Goal: Check status: Check status

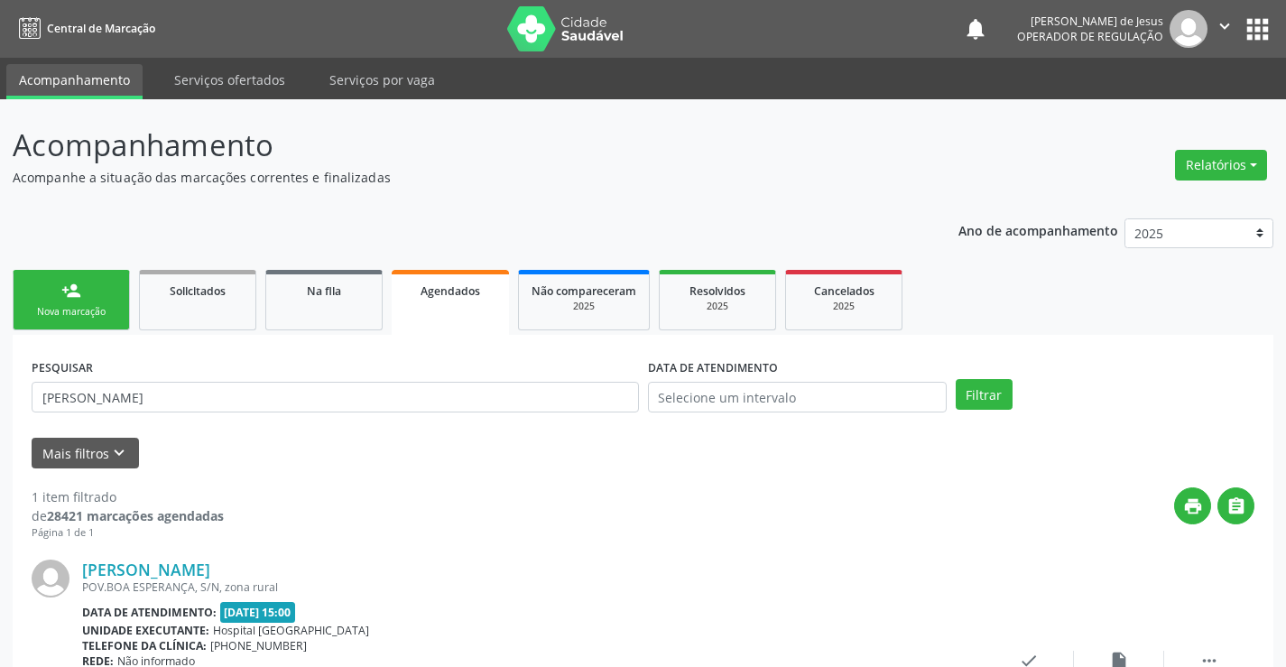
scroll to position [164, 0]
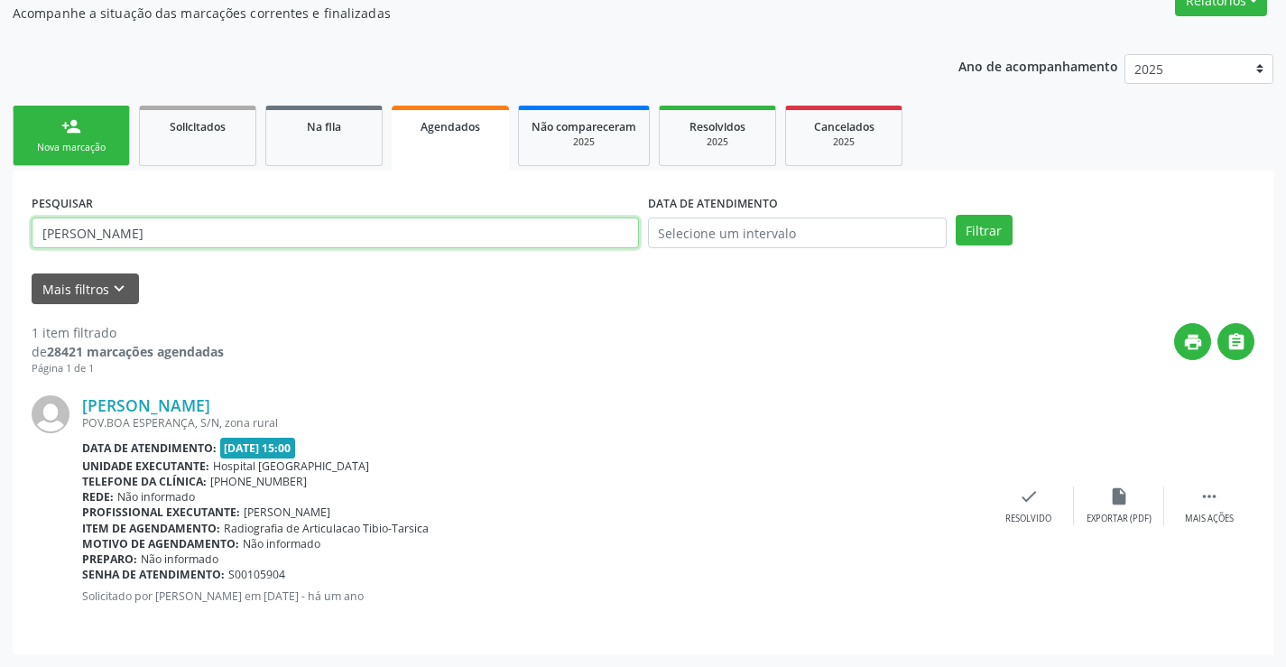
click at [496, 229] on input "[PERSON_NAME]" at bounding box center [335, 232] width 607 height 31
click at [496, 230] on input "[PERSON_NAME]" at bounding box center [335, 232] width 607 height 31
type input "[PERSON_NAME]"
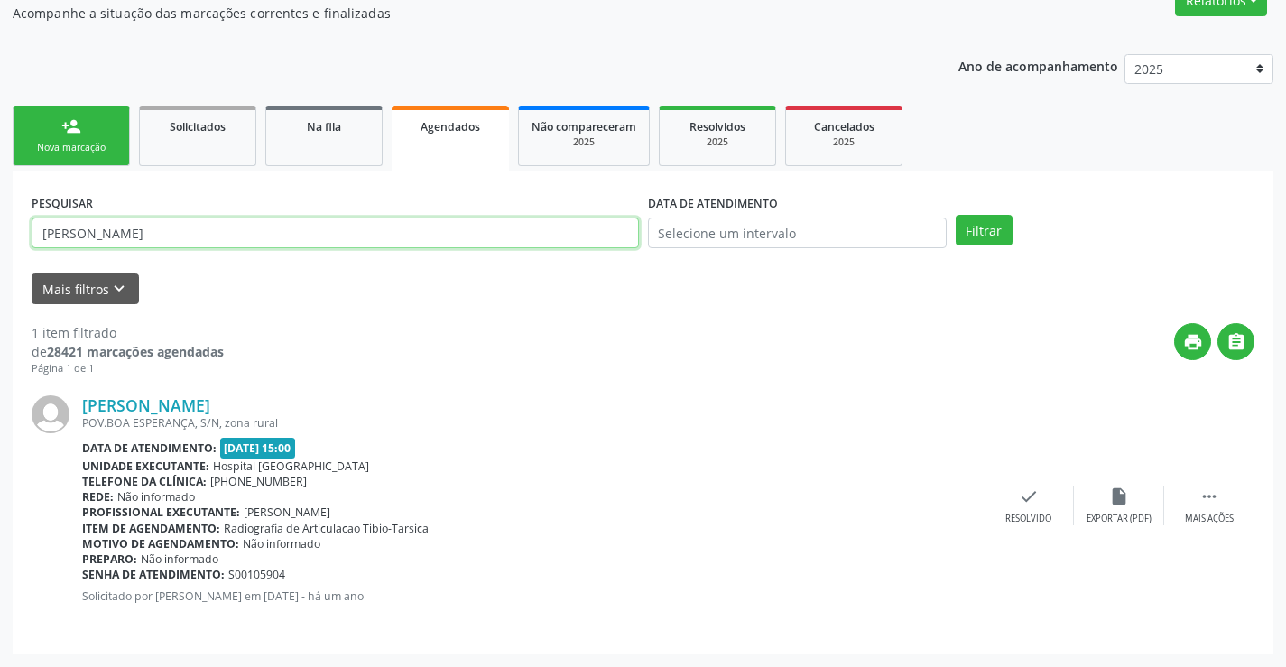
click at [956, 215] on button "Filtrar" at bounding box center [984, 230] width 57 height 31
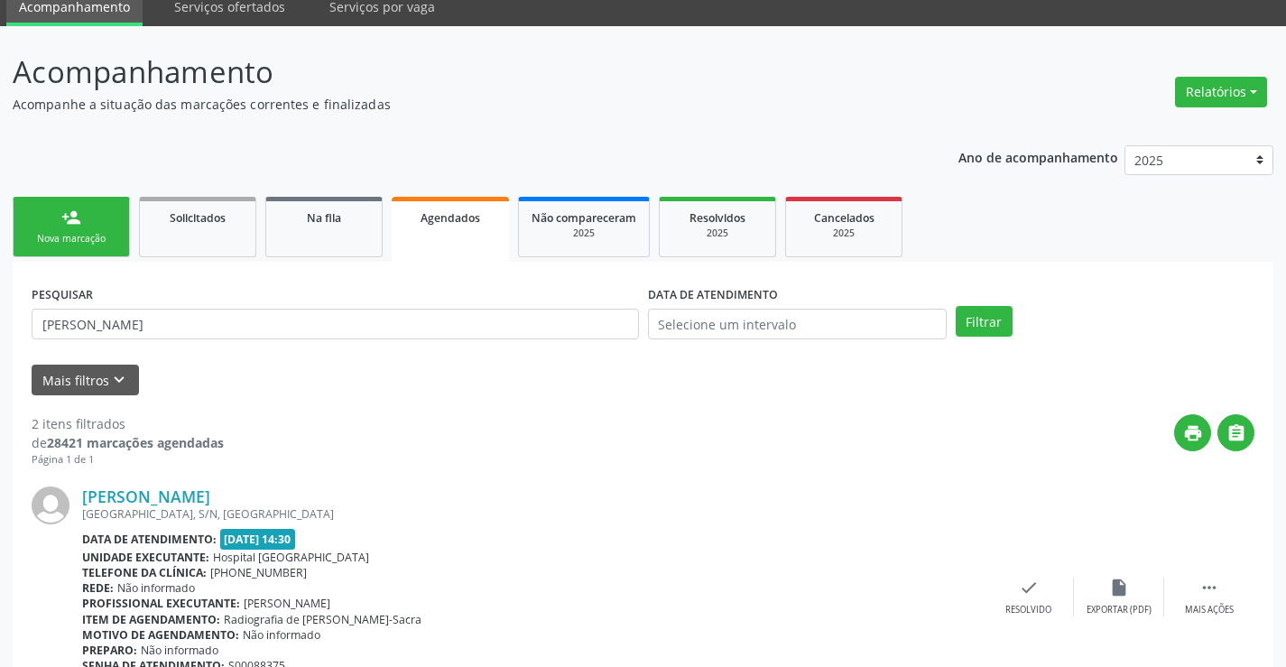
scroll to position [0, 0]
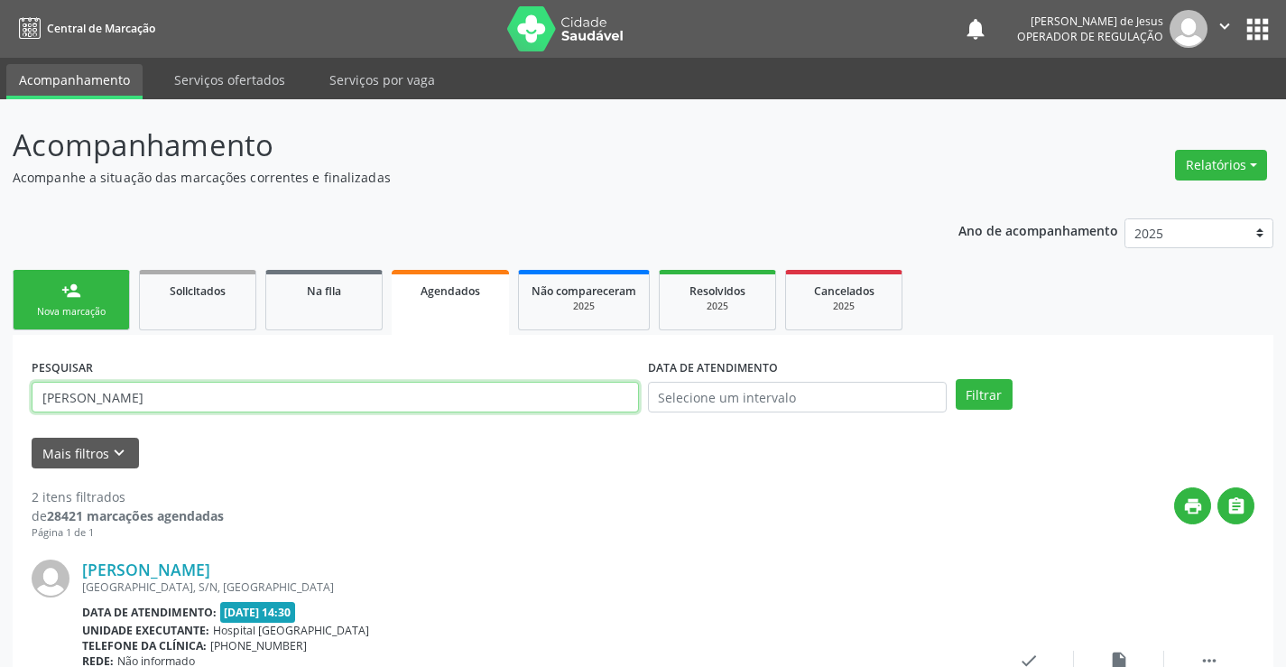
click at [204, 383] on input "[PERSON_NAME]" at bounding box center [335, 397] width 607 height 31
type input "705005884879658"
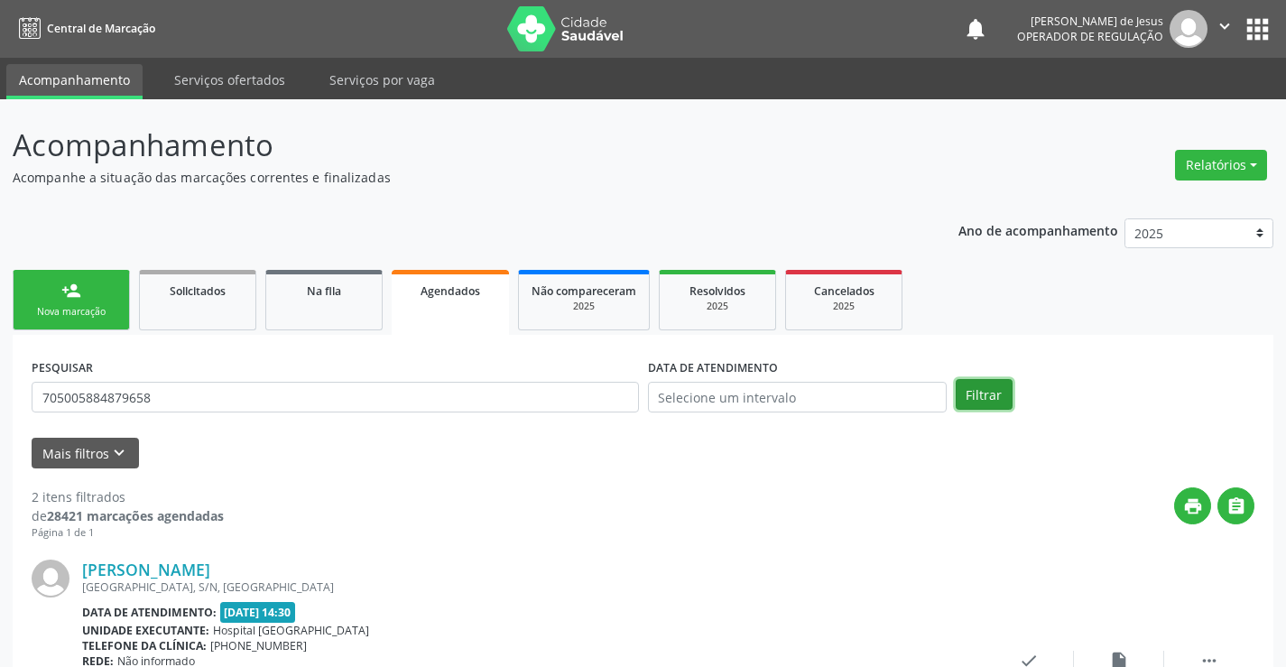
click at [983, 391] on button "Filtrar" at bounding box center [984, 394] width 57 height 31
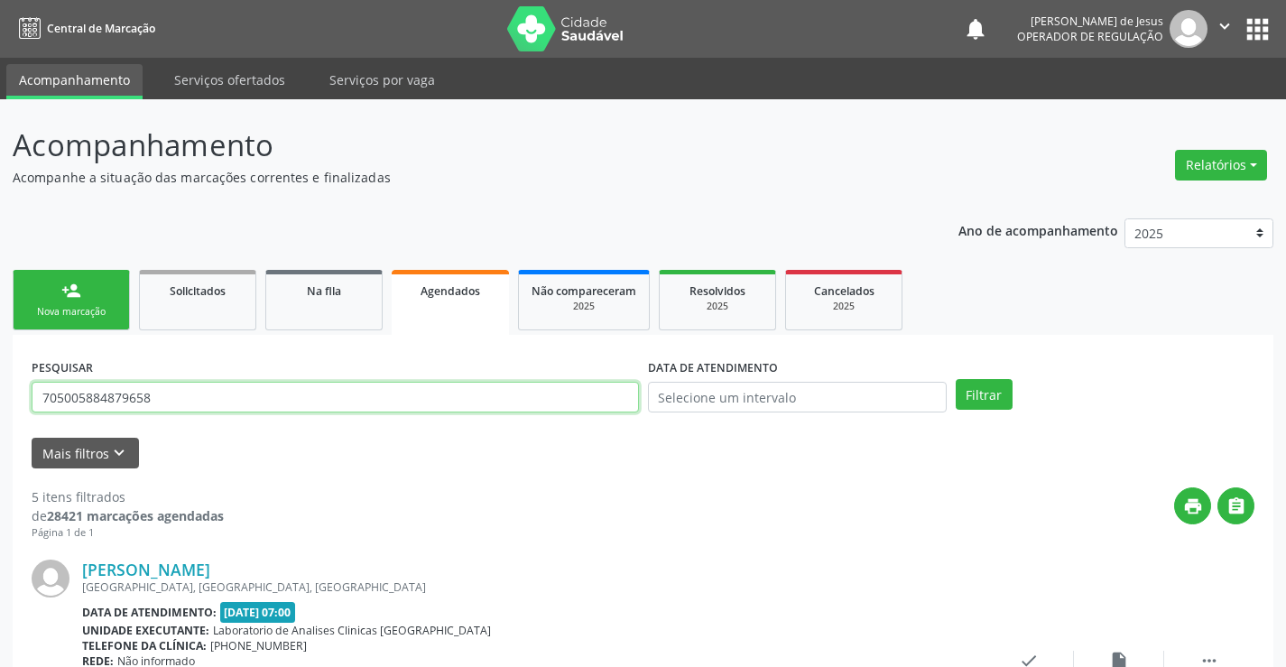
click at [305, 392] on input "705005884879658" at bounding box center [335, 397] width 607 height 31
type input "[PERSON_NAME]"
click at [956, 379] on button "Filtrar" at bounding box center [984, 394] width 57 height 31
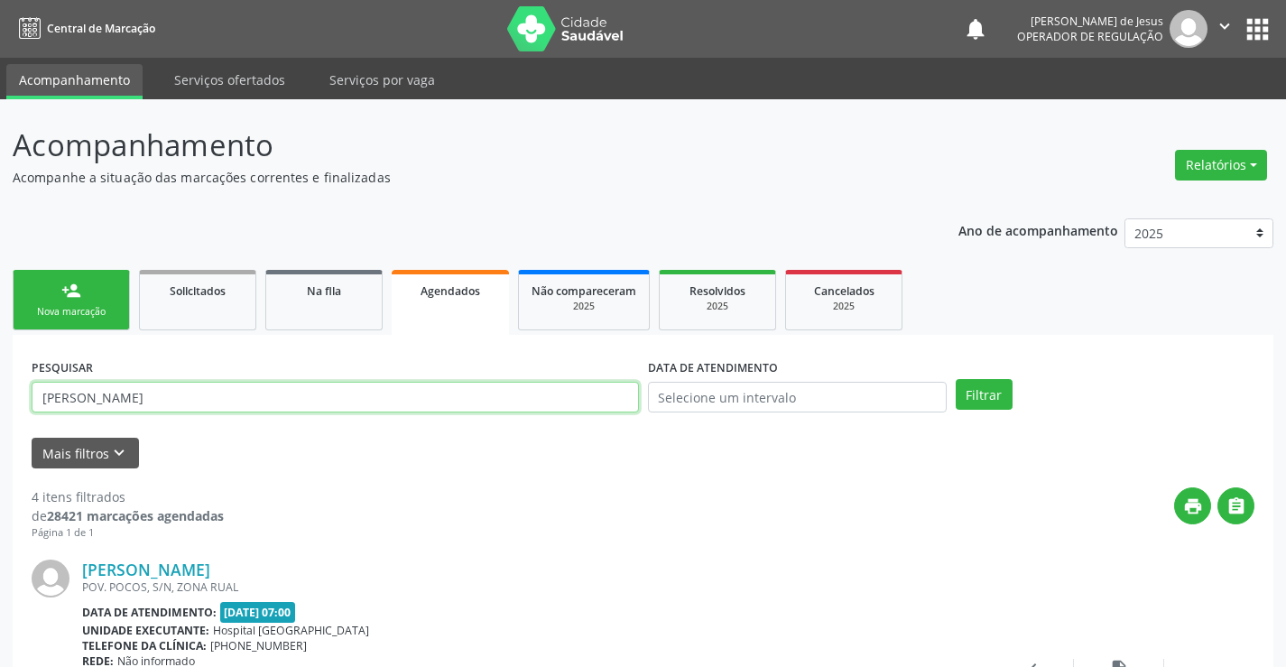
click at [280, 409] on input "[PERSON_NAME]" at bounding box center [335, 397] width 607 height 31
type input "[PERSON_NAME] curaça dos santos"
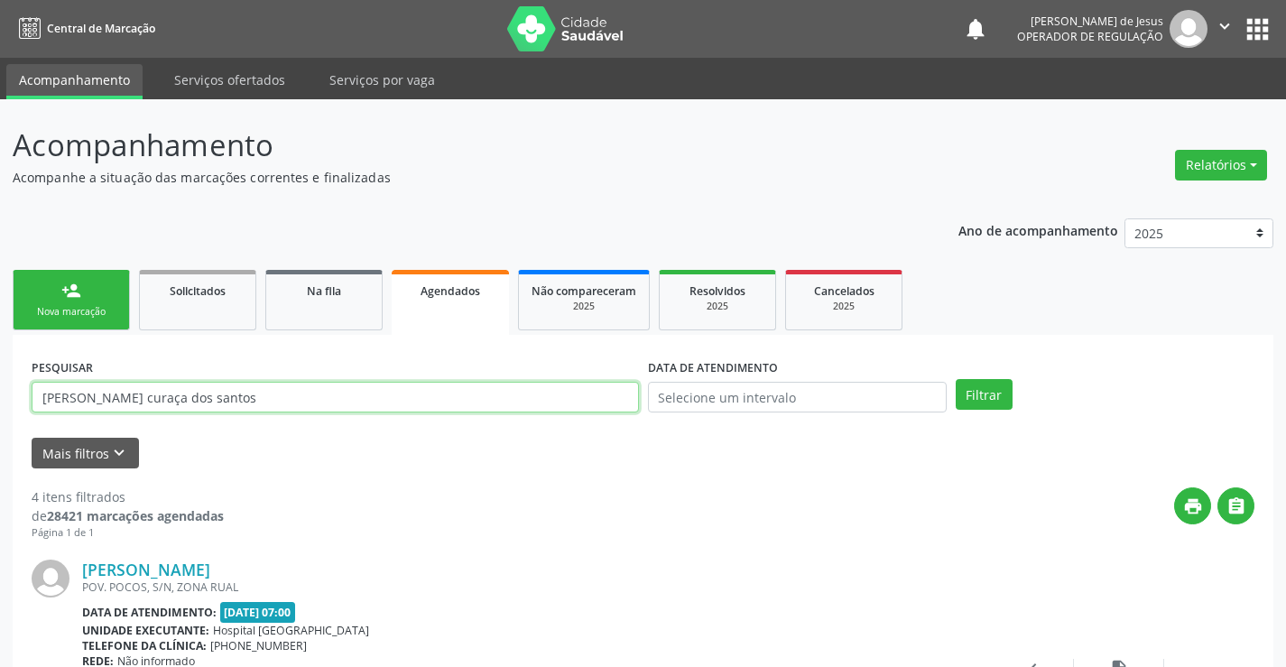
click at [956, 379] on button "Filtrar" at bounding box center [984, 394] width 57 height 31
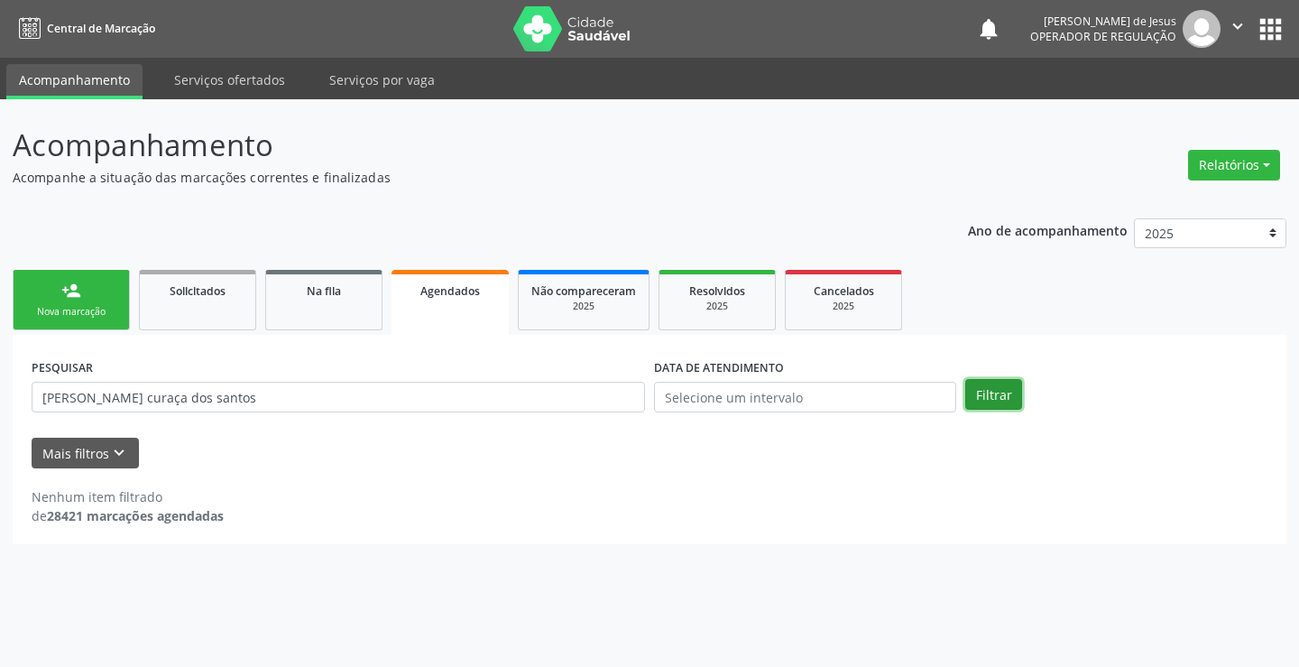
click at [996, 402] on button "Filtrar" at bounding box center [993, 394] width 57 height 31
click at [995, 402] on button "Filtrar" at bounding box center [993, 394] width 57 height 31
click at [992, 405] on button "Filtrar" at bounding box center [993, 394] width 57 height 31
click at [996, 401] on button "Filtrar" at bounding box center [993, 394] width 57 height 31
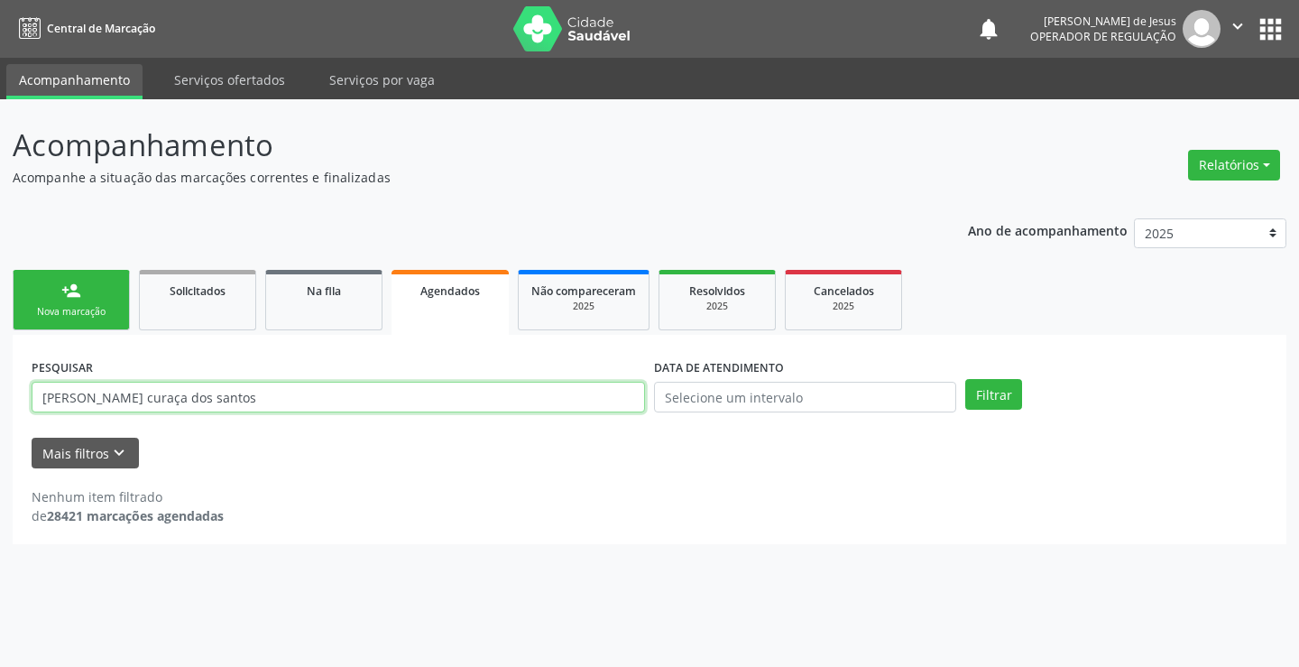
click at [417, 397] on input "[PERSON_NAME] curaça dos santos" at bounding box center [339, 397] width 614 height 31
type input "702005813012983"
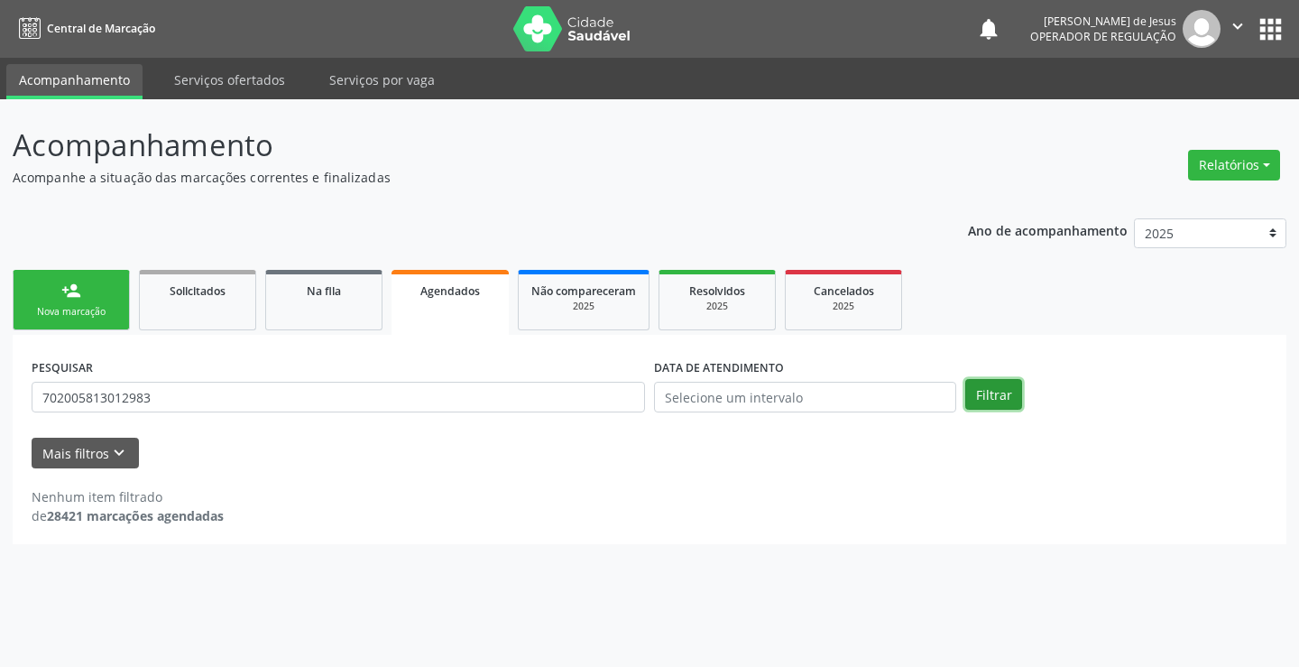
click at [997, 402] on button "Filtrar" at bounding box center [993, 394] width 57 height 31
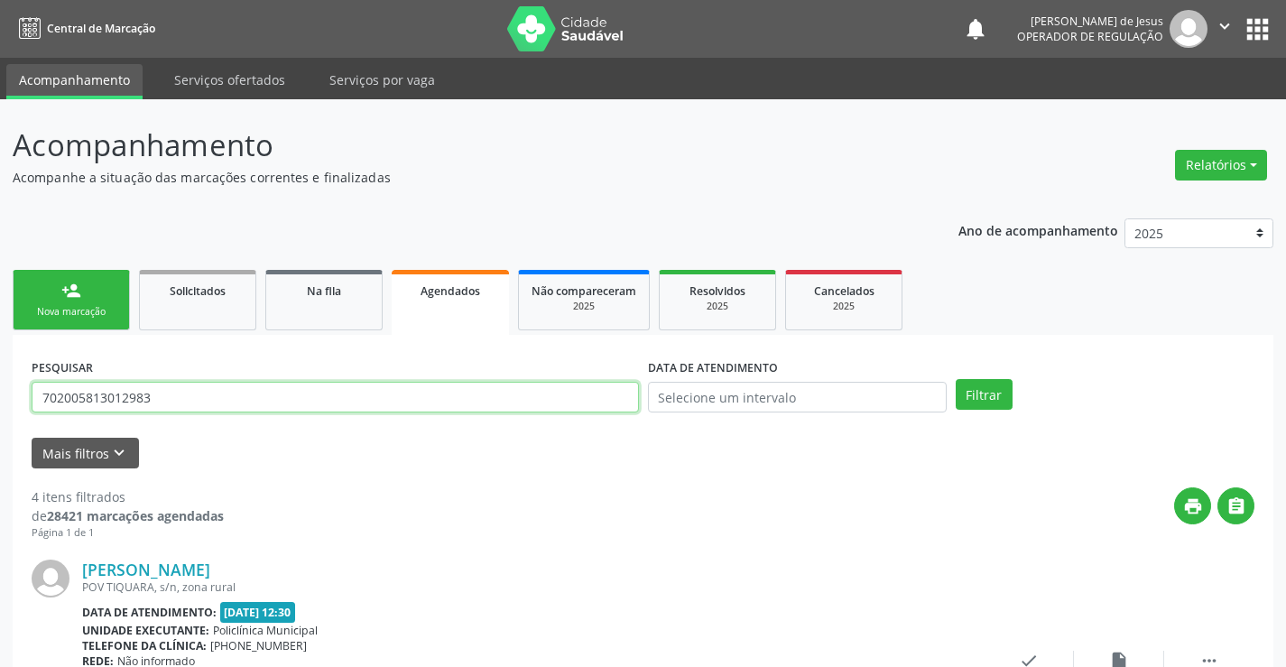
click at [436, 394] on input "702005813012983" at bounding box center [335, 397] width 607 height 31
type input "702002870872780"
click at [995, 389] on button "Filtrar" at bounding box center [984, 394] width 57 height 31
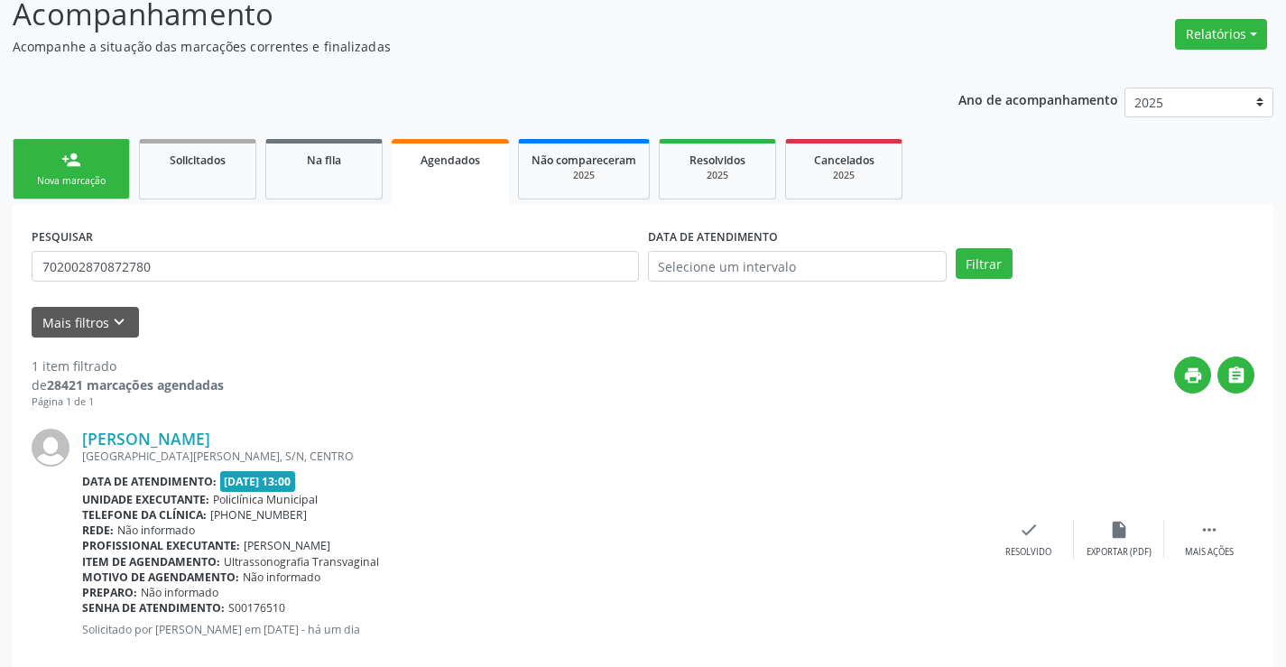
scroll to position [74, 0]
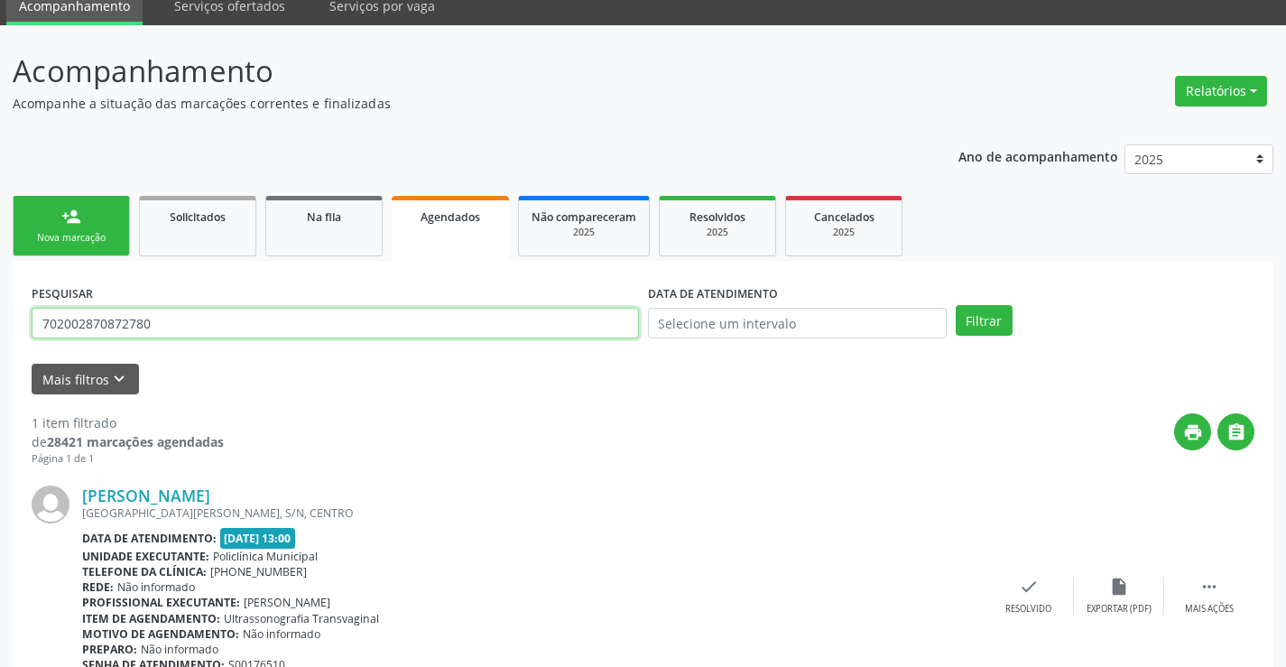
click at [319, 334] on input "702002870872780" at bounding box center [335, 323] width 607 height 31
type input "700007080792805"
click at [956, 305] on button "Filtrar" at bounding box center [984, 320] width 57 height 31
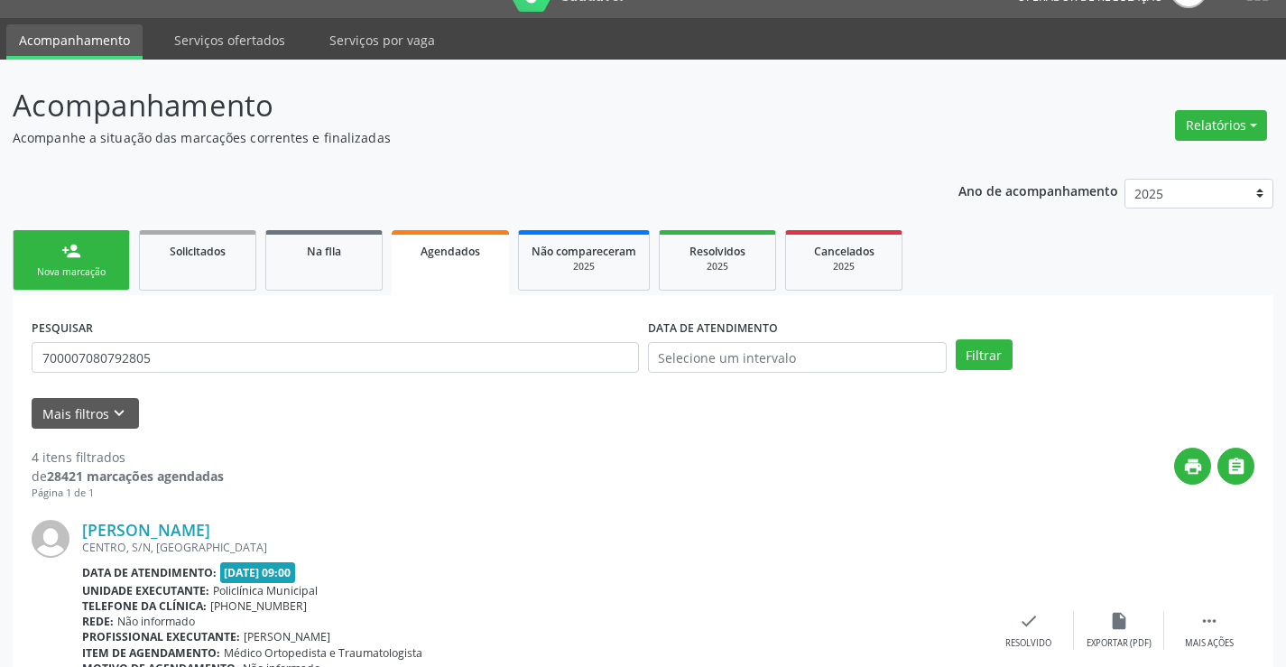
scroll to position [0, 0]
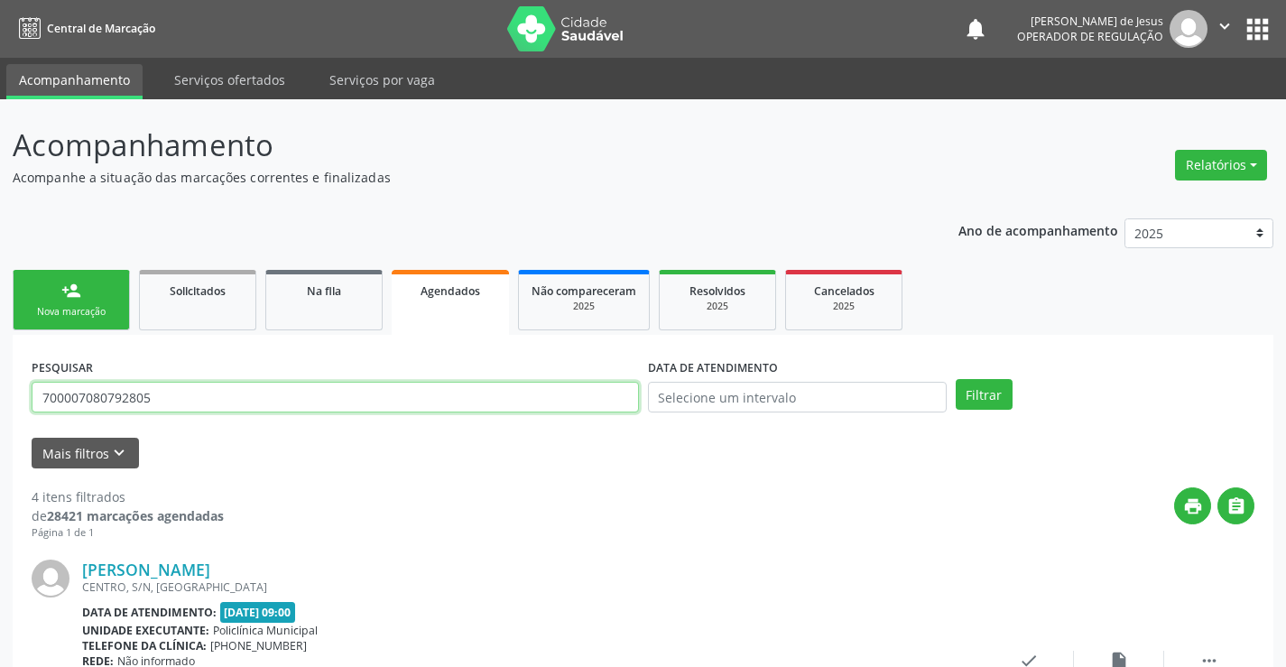
click at [346, 388] on input "700007080792805" at bounding box center [335, 397] width 607 height 31
type input "708500380258272"
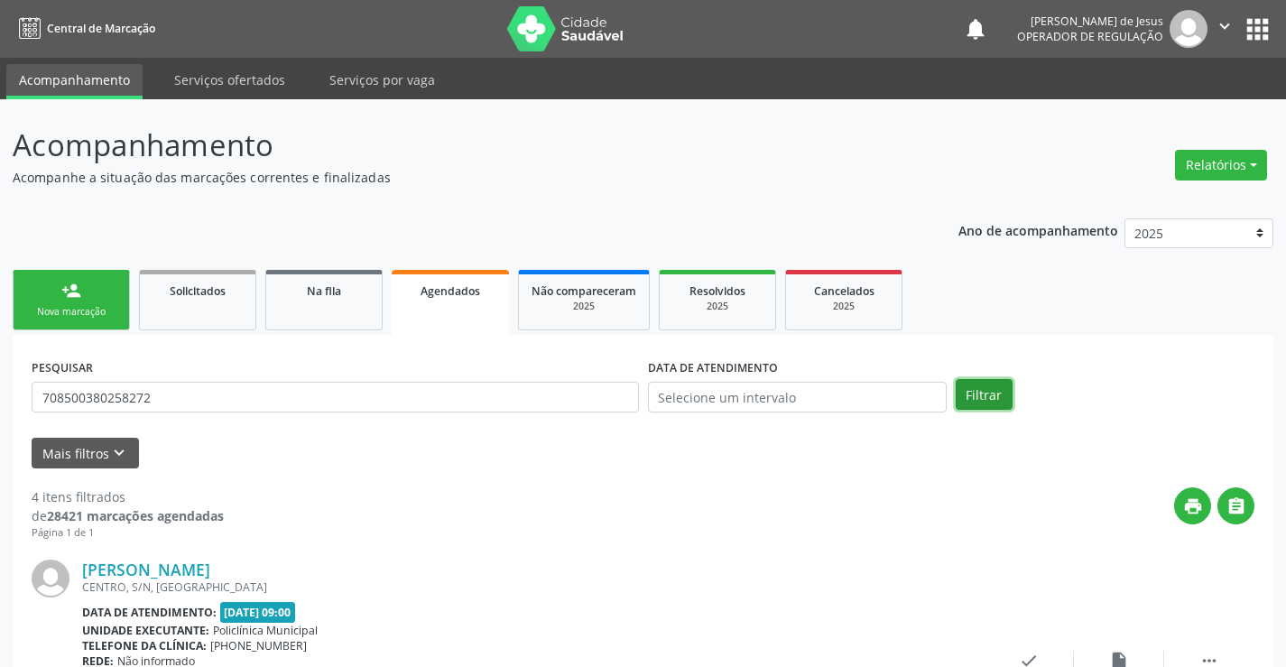
click at [969, 408] on button "Filtrar" at bounding box center [984, 394] width 57 height 31
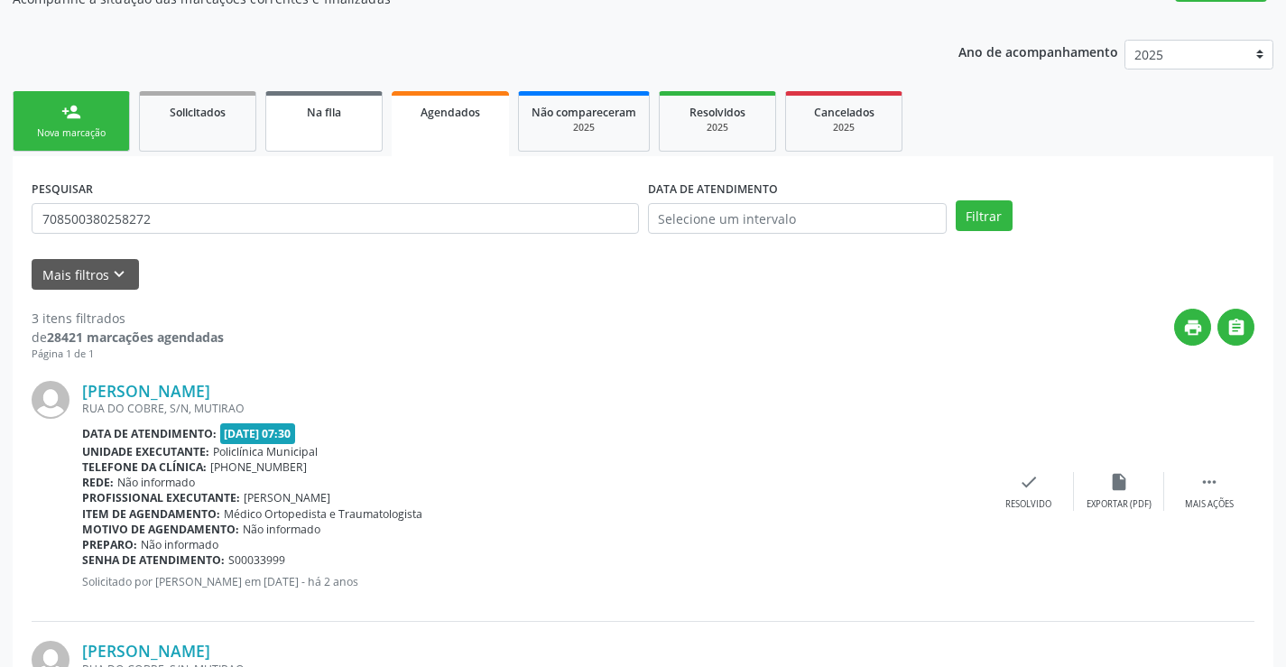
scroll to position [180, 0]
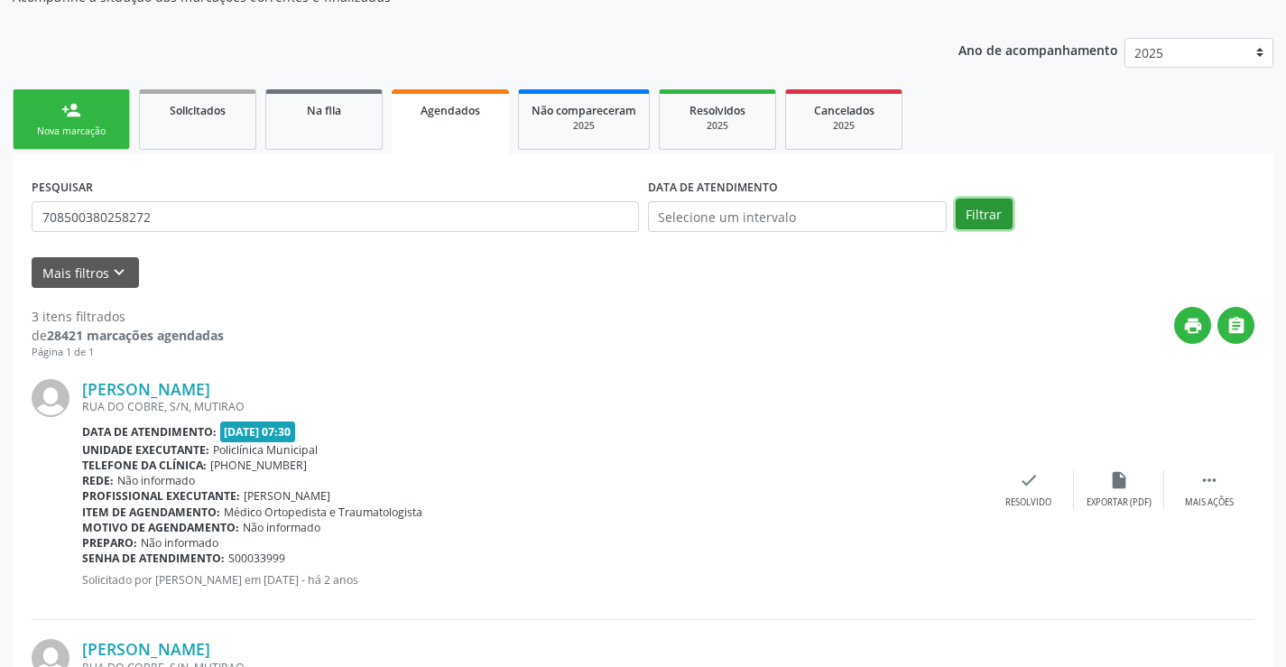
click at [978, 222] on button "Filtrar" at bounding box center [984, 214] width 57 height 31
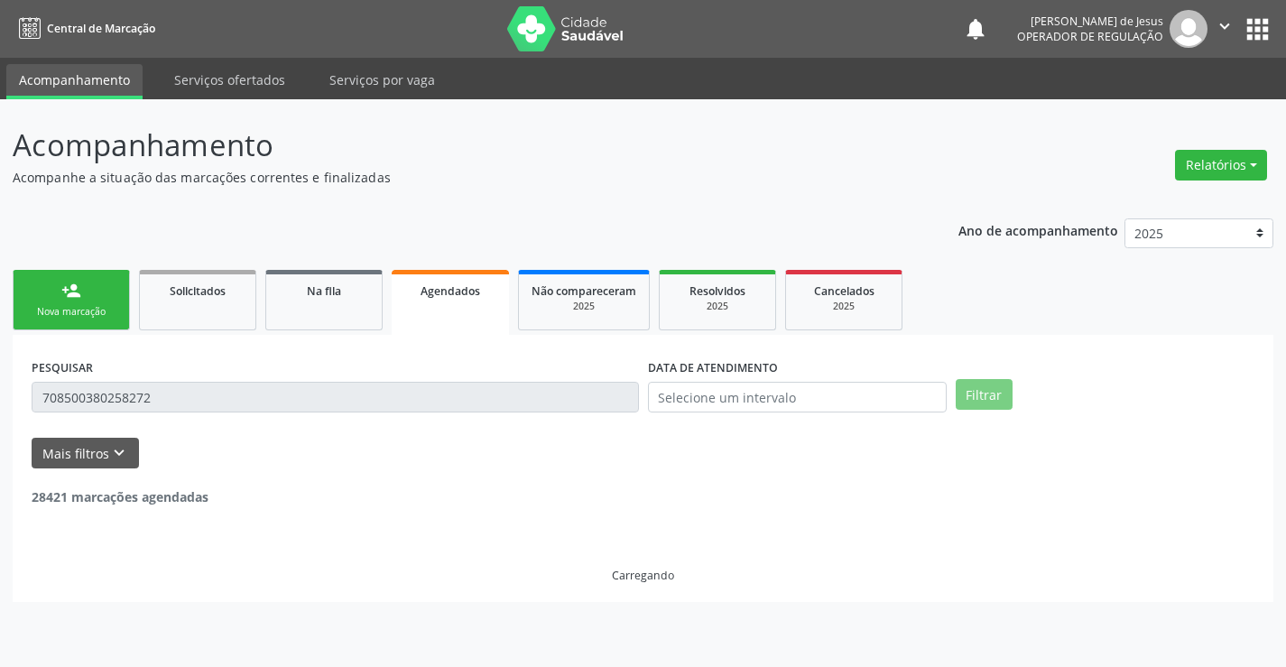
scroll to position [0, 0]
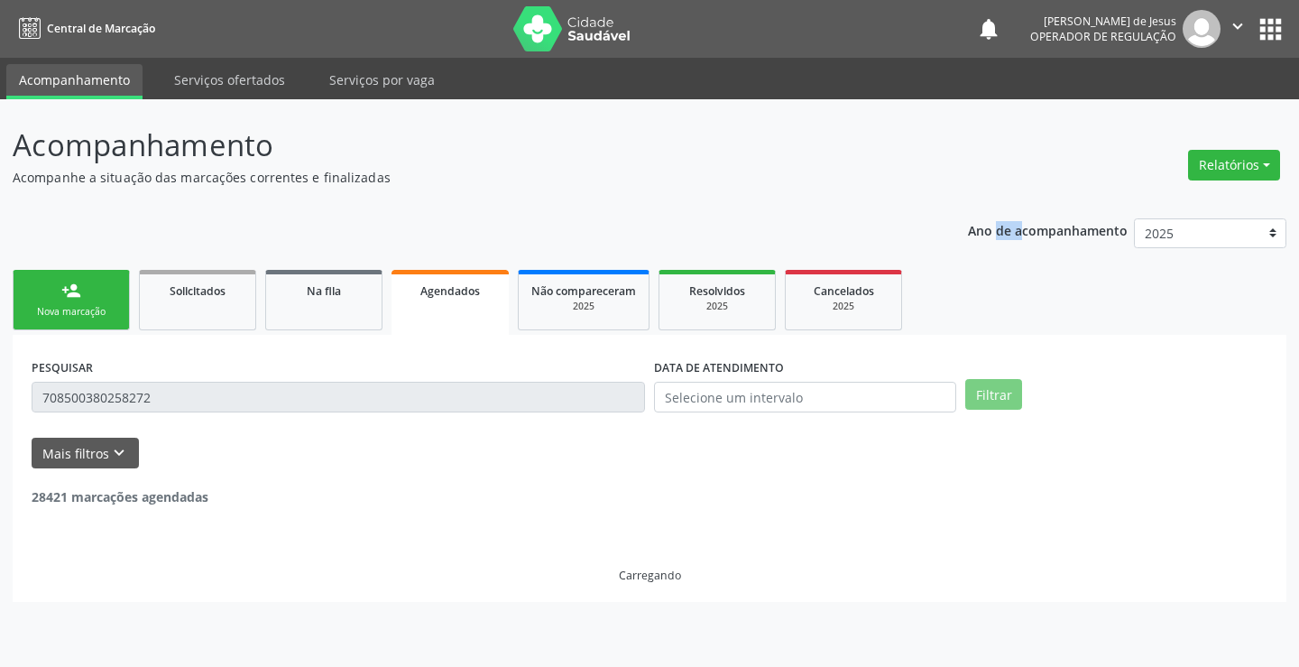
click at [978, 222] on p "Ano de acompanhamento" at bounding box center [1048, 229] width 160 height 23
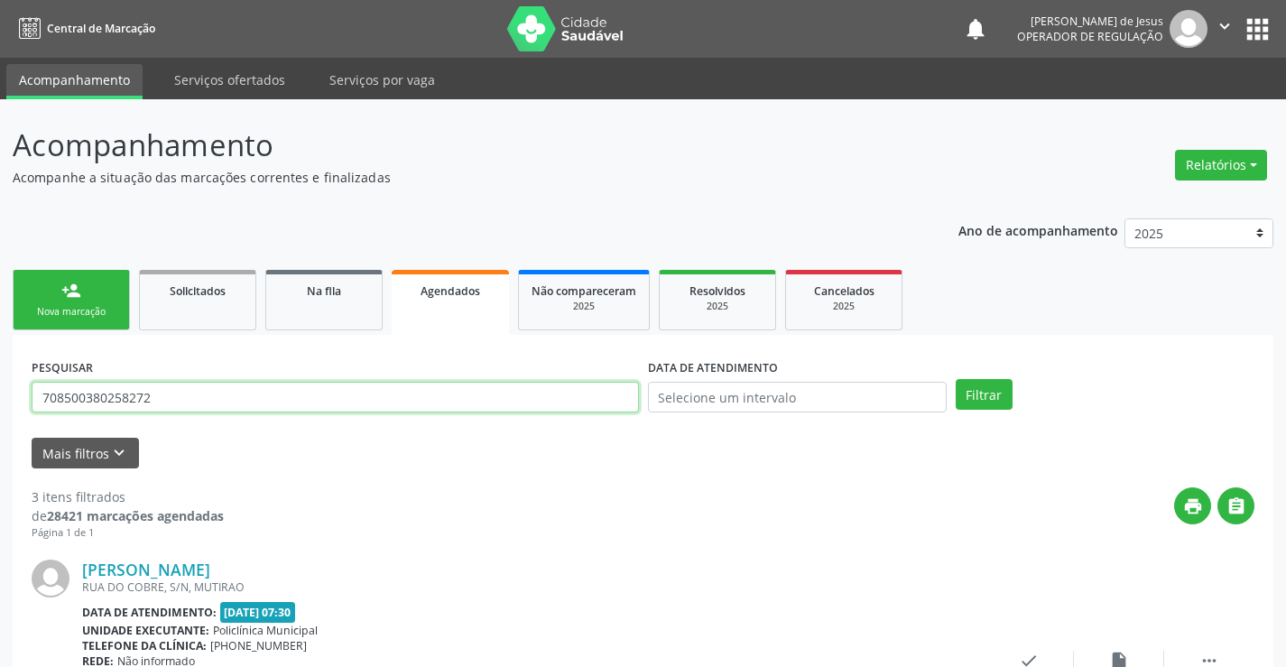
click at [613, 407] on input "708500380258272" at bounding box center [335, 397] width 607 height 31
type input "7067035621418"
click at [956, 379] on button "Filtrar" at bounding box center [984, 394] width 57 height 31
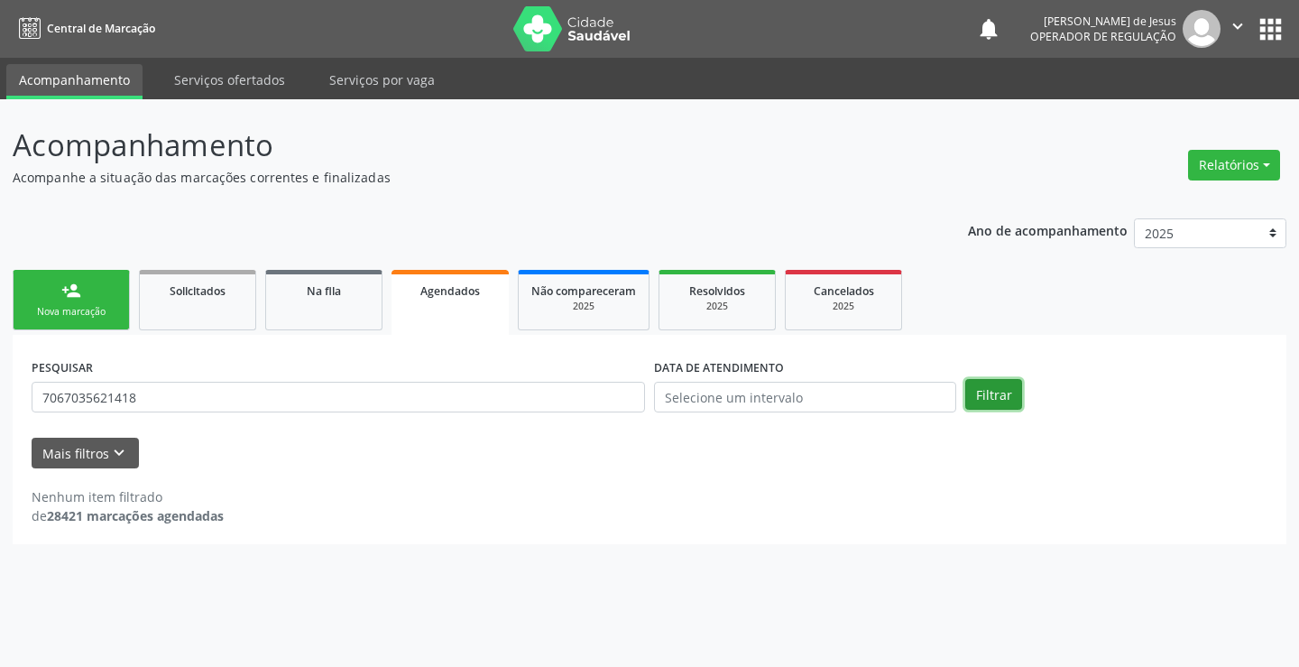
click at [1011, 380] on button "Filtrar" at bounding box center [993, 394] width 57 height 31
click at [1010, 386] on button "Filtrar" at bounding box center [993, 394] width 57 height 31
click at [474, 327] on link "Agendados" at bounding box center [450, 302] width 117 height 65
click at [474, 328] on link "Agendados" at bounding box center [450, 302] width 117 height 65
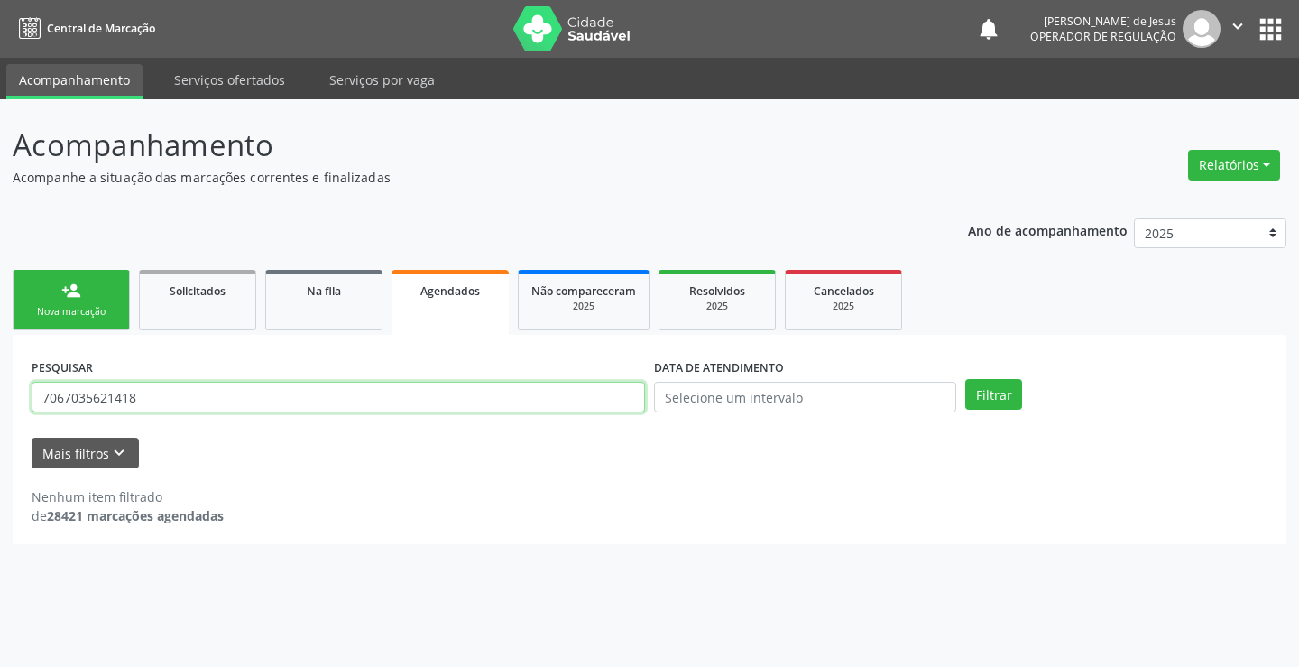
click at [471, 393] on input "7067035621418" at bounding box center [339, 397] width 614 height 31
click at [472, 396] on input "7067035621418" at bounding box center [339, 397] width 614 height 31
type input "[PERSON_NAME]"
click at [965, 379] on button "Filtrar" at bounding box center [993, 394] width 57 height 31
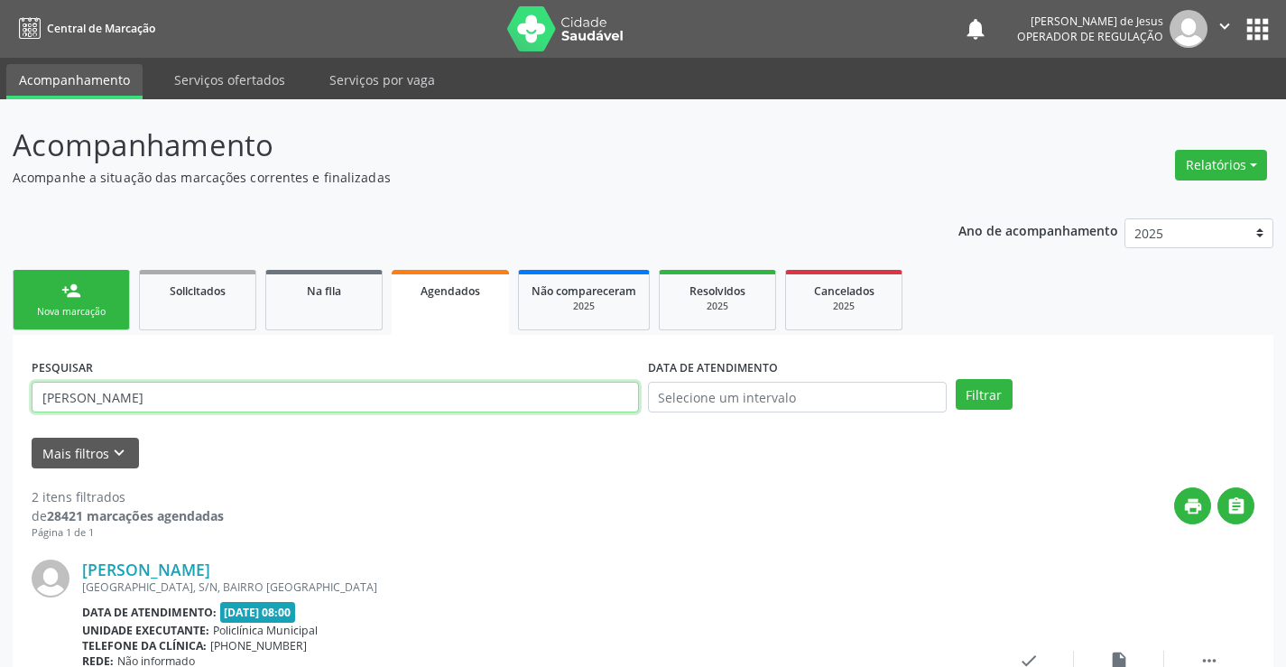
click at [535, 407] on input "[PERSON_NAME]" at bounding box center [335, 397] width 607 height 31
type input "[PERSON_NAME]"
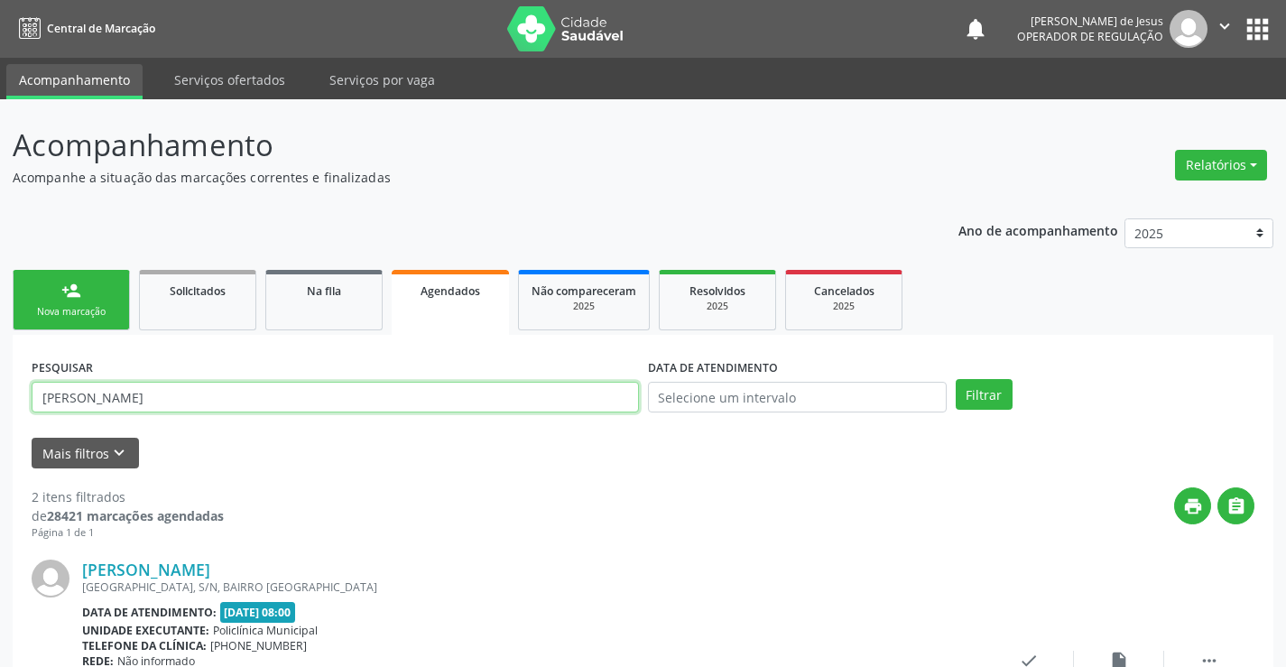
click at [956, 379] on button "Filtrar" at bounding box center [984, 394] width 57 height 31
click at [219, 397] on input "[PERSON_NAME]" at bounding box center [335, 397] width 607 height 31
click at [220, 397] on input "[PERSON_NAME]" at bounding box center [335, 397] width 607 height 31
click at [221, 397] on input "[PERSON_NAME]" at bounding box center [335, 397] width 607 height 31
drag, startPoint x: 221, startPoint y: 397, endPoint x: 244, endPoint y: 365, distance: 38.8
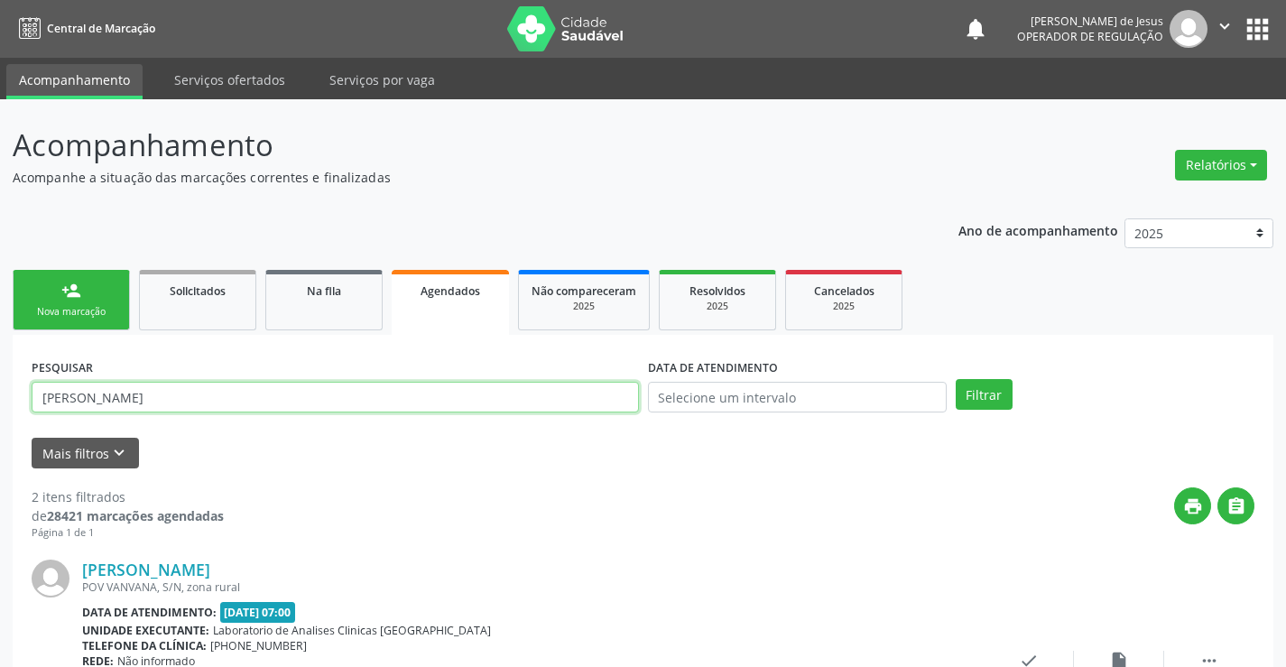
click at [223, 392] on input "[PERSON_NAME]" at bounding box center [335, 397] width 607 height 31
type input "[PERSON_NAME]"
click at [956, 379] on button "Filtrar" at bounding box center [984, 394] width 57 height 31
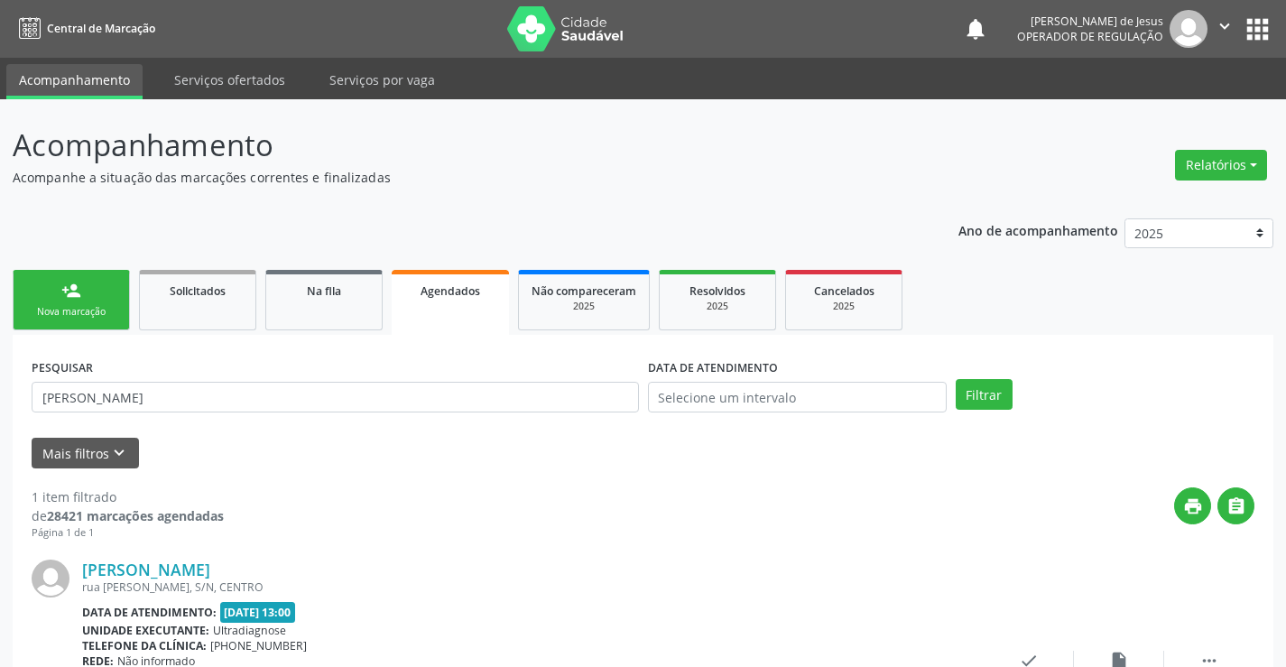
scroll to position [164, 0]
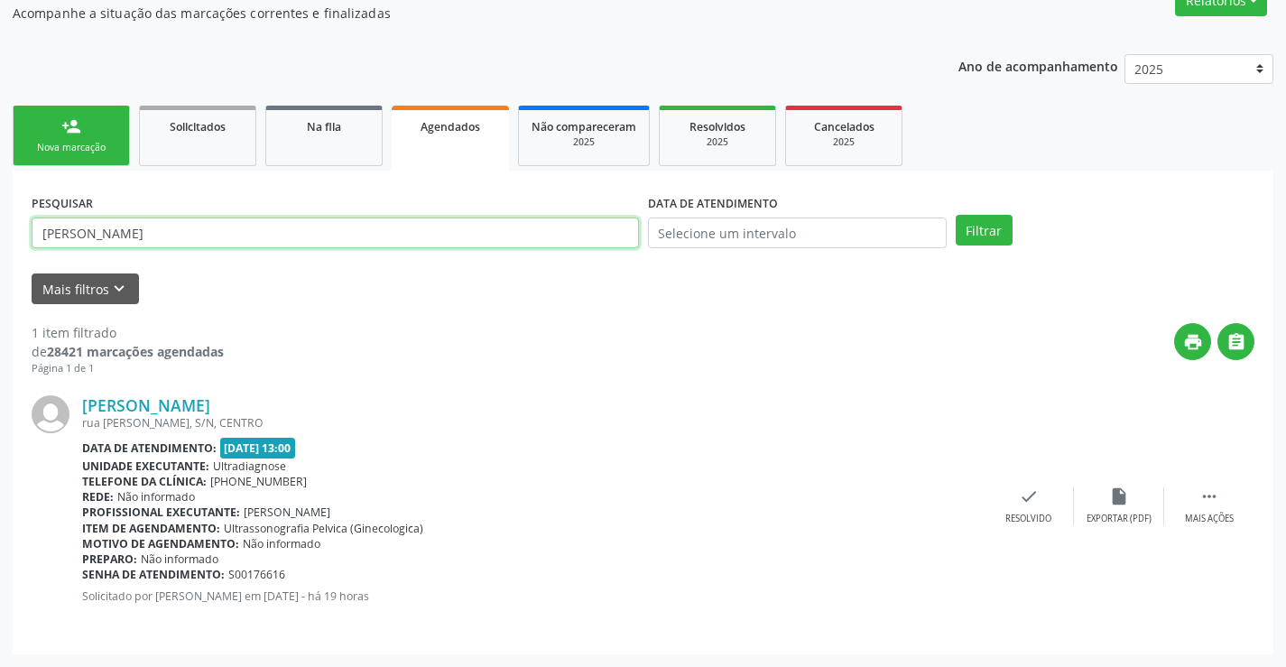
click at [402, 226] on input "[PERSON_NAME]" at bounding box center [335, 232] width 607 height 31
type input "704605150815022"
click at [956, 215] on button "Filtrar" at bounding box center [984, 230] width 57 height 31
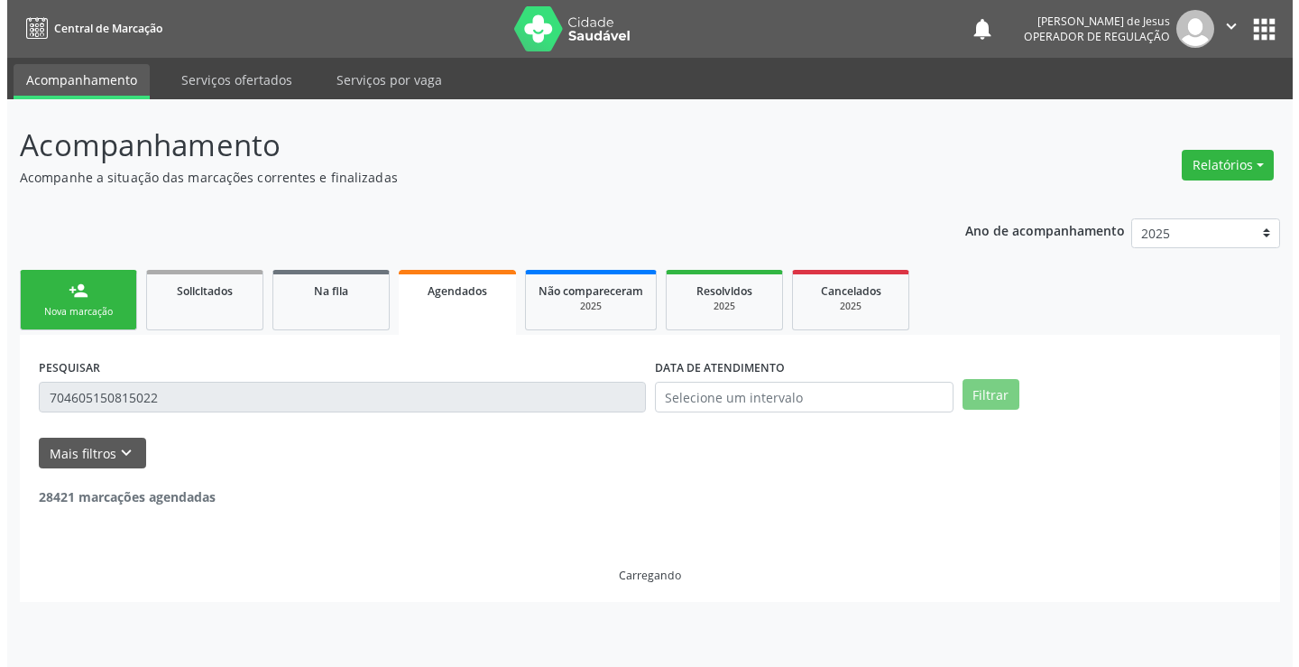
scroll to position [0, 0]
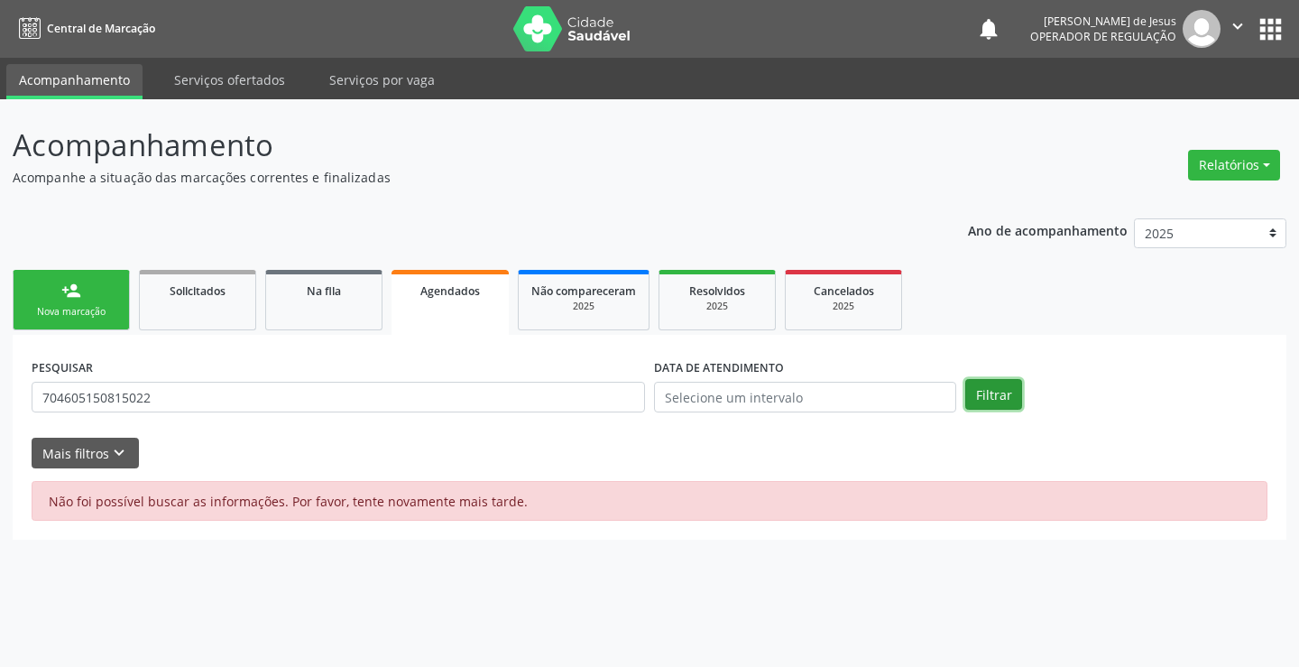
click at [1010, 407] on button "Filtrar" at bounding box center [993, 394] width 57 height 31
click at [1010, 409] on button "Filtrar" at bounding box center [993, 394] width 57 height 31
